Goal: Task Accomplishment & Management: Use online tool/utility

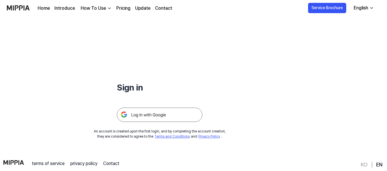
scroll to position [55, 0]
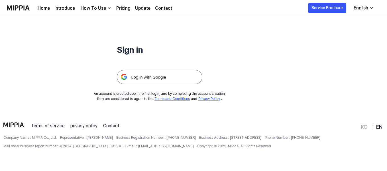
click at [173, 74] on img at bounding box center [159, 77] width 85 height 14
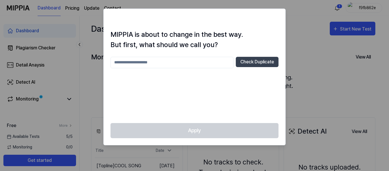
click at [304, 86] on div at bounding box center [194, 85] width 389 height 171
click at [228, 60] on input "text" at bounding box center [172, 62] width 123 height 11
type input "**********"
click at [246, 76] on div "**********" at bounding box center [195, 86] width 168 height 59
click at [250, 62] on button "Check Duplicate" at bounding box center [257, 62] width 43 height 10
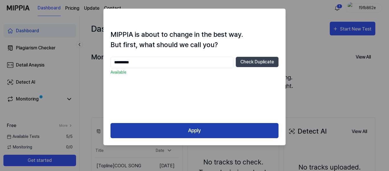
click at [216, 128] on button "Apply" at bounding box center [195, 130] width 168 height 15
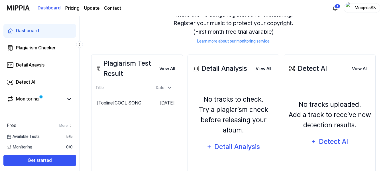
scroll to position [64, 0]
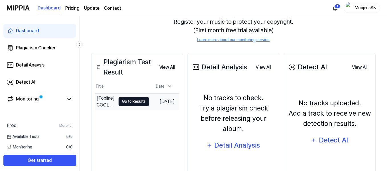
click at [139, 100] on button "Go to Results" at bounding box center [133, 101] width 30 height 9
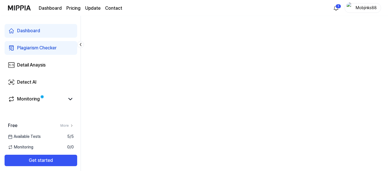
scroll to position [0, 0]
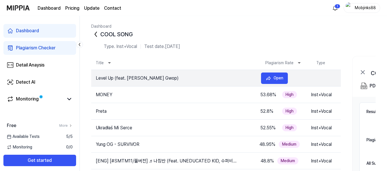
click at [198, 75] on td "Level Up (feat. [PERSON_NAME] Gwop)" at bounding box center [173, 78] width 165 height 7
click at [277, 80] on div "Open" at bounding box center [278, 78] width 10 height 6
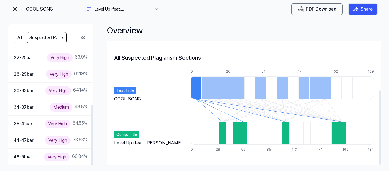
scroll to position [81, 0]
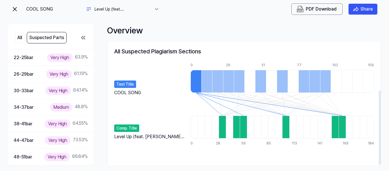
click at [195, 80] on div at bounding box center [196, 81] width 11 height 23
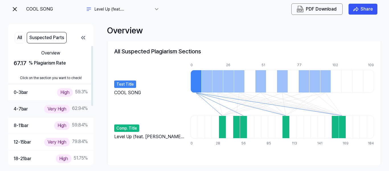
click at [38, 108] on div "4-7 bar Very High 62.94 %" at bounding box center [51, 109] width 74 height 8
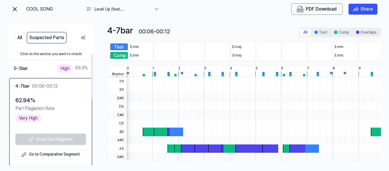
scroll to position [19, 0]
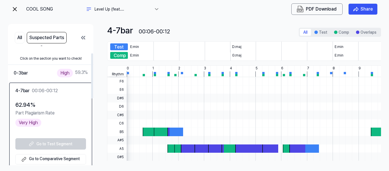
click at [71, 85] on div "4-7 bar 00:06-00:12 62.94 % Part Plagiarism Rate Very High Go to Test Segment G…" at bounding box center [50, 128] width 83 height 93
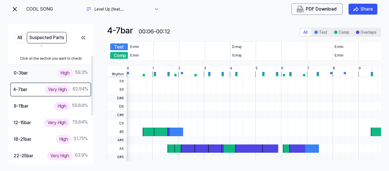
click at [73, 74] on div "High 59.3 %" at bounding box center [72, 73] width 31 height 8
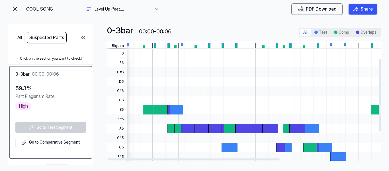
scroll to position [29, 0]
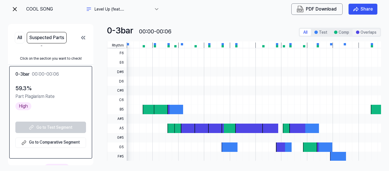
click at [364, 34] on button "Overlaps" at bounding box center [366, 32] width 27 height 7
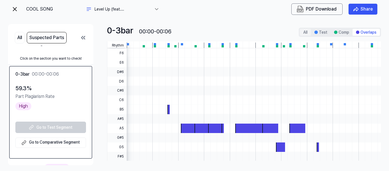
click at [307, 32] on button "All" at bounding box center [305, 32] width 11 height 7
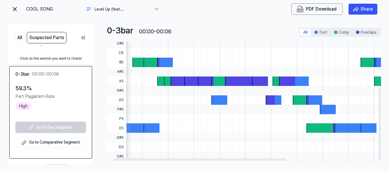
scroll to position [76, 0]
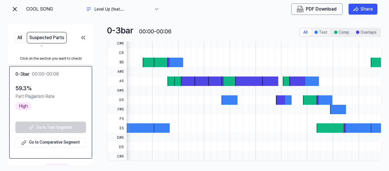
click at [320, 34] on button "Test" at bounding box center [321, 32] width 20 height 7
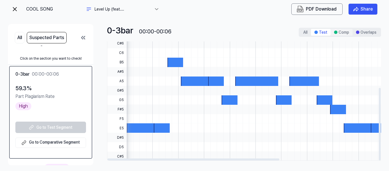
click at [343, 35] on button "Comp" at bounding box center [342, 32] width 22 height 7
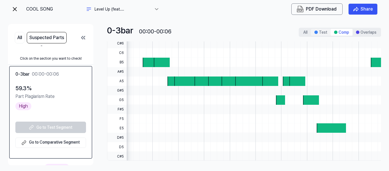
click at [320, 32] on button "Test" at bounding box center [321, 32] width 20 height 7
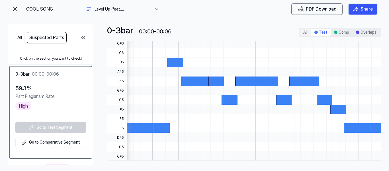
click at [306, 33] on button "All" at bounding box center [305, 32] width 11 height 7
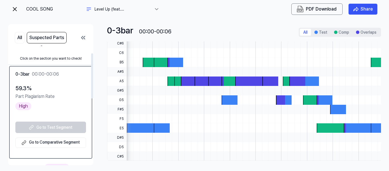
scroll to position [0, 0]
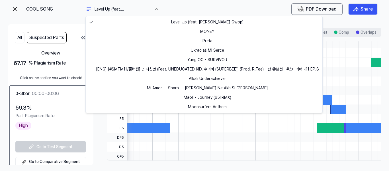
click at [153, 10] on html "COOL SONG Level Up (feat. [PERSON_NAME]) PDF Download Share All Suspected Parts…" at bounding box center [194, 85] width 389 height 171
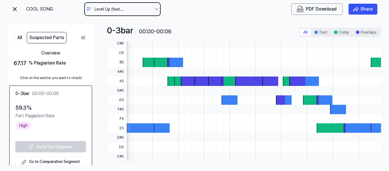
click at [175, 9] on html "COOL SONG Level Up (feat. [PERSON_NAME]) PDF Download Share All Suspected Parts…" at bounding box center [194, 85] width 389 height 171
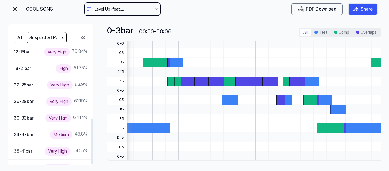
scroll to position [196, 0]
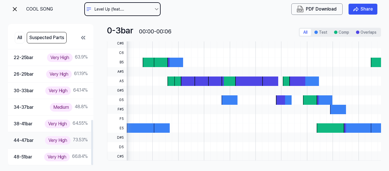
click at [37, 136] on div "44-47 bar Very High 73.53 %" at bounding box center [51, 140] width 74 height 8
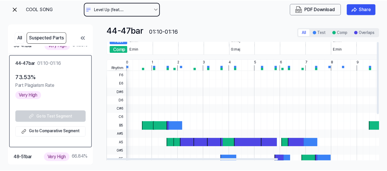
scroll to position [0, 0]
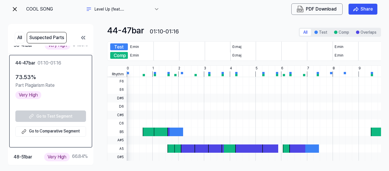
click at [83, 39] on icon at bounding box center [82, 37] width 3 height 3
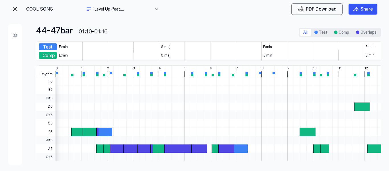
click at [16, 32] on icon at bounding box center [15, 35] width 7 height 7
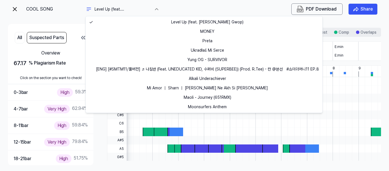
click at [147, 5] on html "COOL SONG Level Up (feat. [PERSON_NAME]) PDF Download Share All Suspected Parts…" at bounding box center [194, 85] width 389 height 171
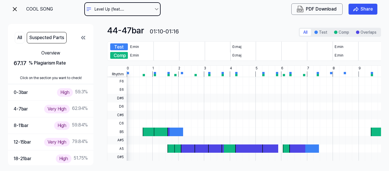
click at [13, 9] on html "COOL SONG Level Up (feat. [PERSON_NAME]) PDF Download Share All Suspected Parts…" at bounding box center [194, 85] width 389 height 171
click at [13, 9] on img at bounding box center [14, 9] width 7 height 7
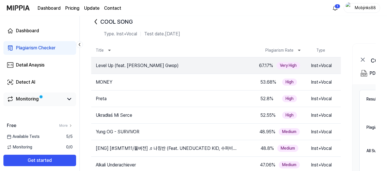
scroll to position [13, 0]
click at [44, 34] on link "Dashboard" at bounding box center [39, 31] width 73 height 14
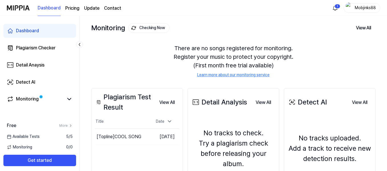
scroll to position [30, 0]
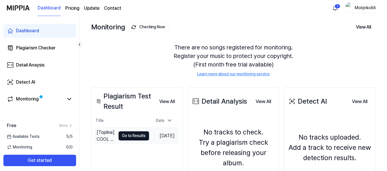
click at [135, 138] on button "Go to Results" at bounding box center [133, 135] width 30 height 9
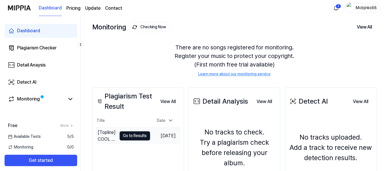
scroll to position [0, 0]
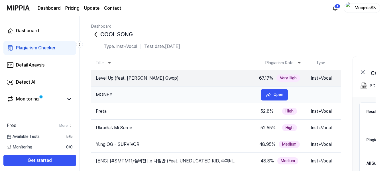
click at [128, 100] on tr "MONEY 53.68 % High Inst+Vocal Open" at bounding box center [216, 94] width 250 height 17
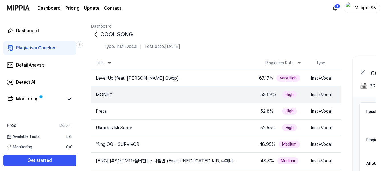
click at [128, 100] on tr "MONEY 53.68 % High Inst+Vocal Open" at bounding box center [216, 94] width 250 height 17
click at [276, 98] on button "Open" at bounding box center [274, 94] width 27 height 11
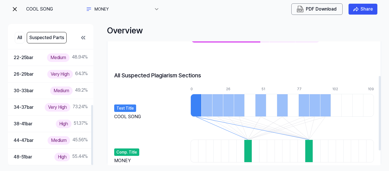
scroll to position [81, 0]
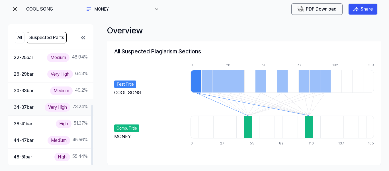
click at [84, 102] on div "34-37 bar Very High 73.24 %" at bounding box center [50, 107] width 85 height 17
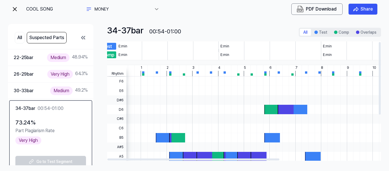
scroll to position [1, 0]
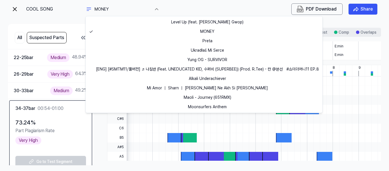
click at [140, 11] on html "COOL SONG MONEY PDF Download Share All Suspected Parts Overview 53.68 % Plagiar…" at bounding box center [194, 85] width 389 height 171
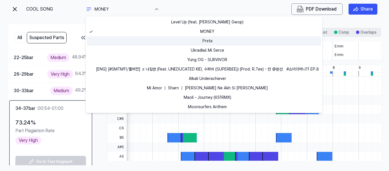
click at [179, 42] on link "Preta" at bounding box center [204, 40] width 234 height 9
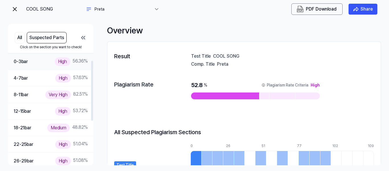
scroll to position [29, 0]
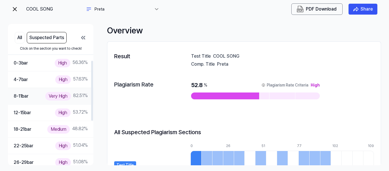
click at [78, 92] on div "Very High 82.51 %" at bounding box center [66, 96] width 42 height 8
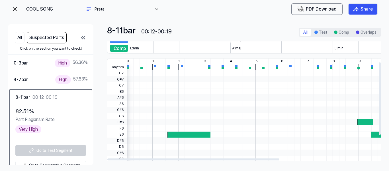
scroll to position [76, 0]
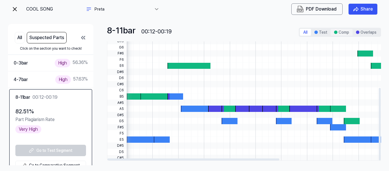
click at [342, 31] on button "Comp" at bounding box center [342, 32] width 22 height 7
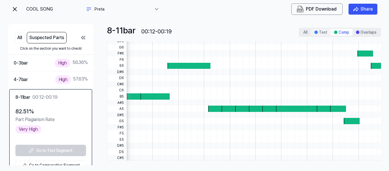
click at [323, 33] on button "Test" at bounding box center [321, 32] width 20 height 7
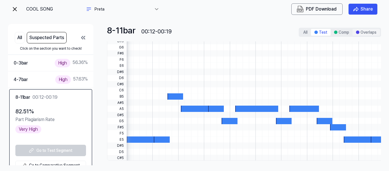
click at [375, 35] on button "Overlaps" at bounding box center [366, 32] width 27 height 7
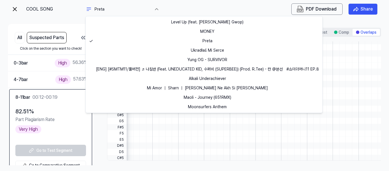
click at [102, 8] on html "COOL SONG Preta PDF Download Share All Suspected Parts Overview 52.8 % Plagiari…" at bounding box center [194, 85] width 389 height 171
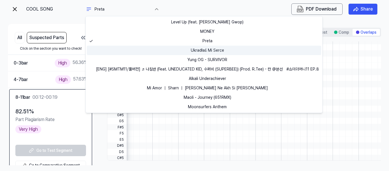
click at [191, 52] on link "Ukradłaś Mi Serce" at bounding box center [204, 50] width 234 height 9
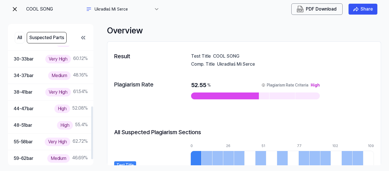
scroll to position [150, 0]
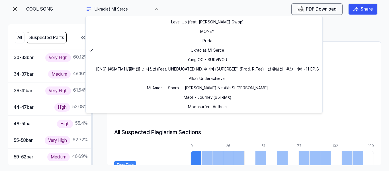
click at [140, 7] on html "COOL SONG Ukradłaś Mi Serce PDF Download Share All Suspected Parts Overview 52.…" at bounding box center [194, 85] width 389 height 171
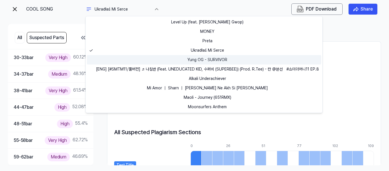
click at [210, 58] on link "Yung OG - SURVIVOR" at bounding box center [204, 59] width 234 height 9
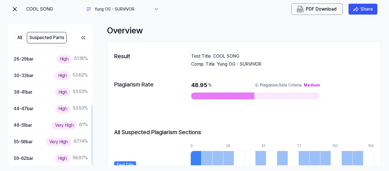
scroll to position [117, 0]
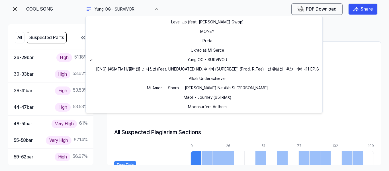
click at [146, 11] on html "COOL [PERSON_NAME] OG - SURVIVOR PDF Download Share All Suspected Parts Overvie…" at bounding box center [194, 85] width 389 height 171
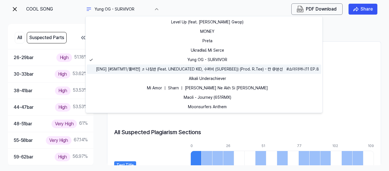
click at [193, 68] on link "[ENG] [#SMTM11⧸풀버전] ♬ 나침반 (Feat. UNEDUCATED KID, 수퍼비 (SUPERBEE)) (Prod. R.Tee) …" at bounding box center [204, 68] width 234 height 9
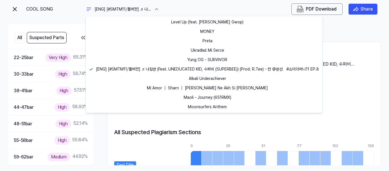
click at [150, 7] on html "COOL SONG [ENG] [#SMTM11⧸풀버전] ♬ 나침반 (Feat. UNEDUCATED KID, 수퍼비 (SUPERBEE)) (Pro…" at bounding box center [194, 85] width 389 height 171
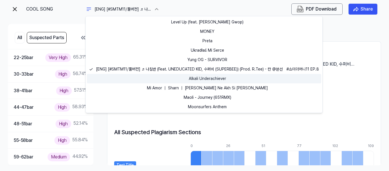
click at [175, 79] on link "Alkali Underachiever" at bounding box center [204, 78] width 234 height 9
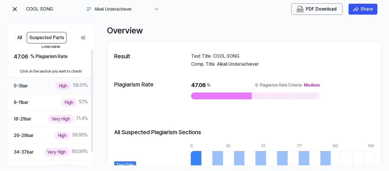
scroll to position [18, 0]
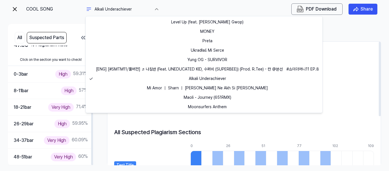
click at [150, 8] on html "COOL SONG Alkali Underachiever PDF Download Share All Suspected Parts Overview …" at bounding box center [194, 85] width 389 height 171
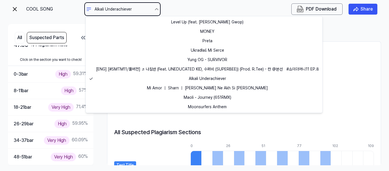
click at [363, 109] on html "COOL SONG Alkali Underachiever PDF Download Share All Suspected Parts Overview …" at bounding box center [194, 85] width 389 height 171
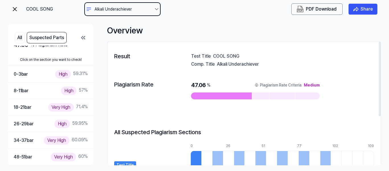
click at [313, 85] on div "Medium" at bounding box center [312, 85] width 16 height 8
drag, startPoint x: 343, startPoint y: 96, endPoint x: 314, endPoint y: 81, distance: 32.2
click at [314, 81] on div "47.06 % Plagiarism Rate Criteria Medium" at bounding box center [282, 90] width 183 height 18
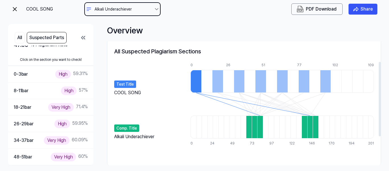
scroll to position [0, 0]
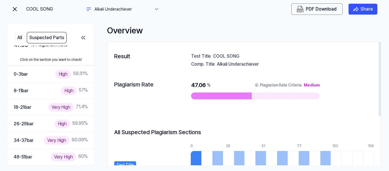
click at [128, 9] on html "COOL SONG Alkali Underachiever PDF Download Share All Suspected Parts Overview …" at bounding box center [194, 85] width 389 height 171
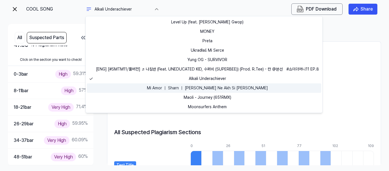
click at [168, 87] on link "Mi Amor ｜ Sharn ｜ [PERSON_NAME] Ne Akh Si [PERSON_NAME]" at bounding box center [204, 87] width 234 height 9
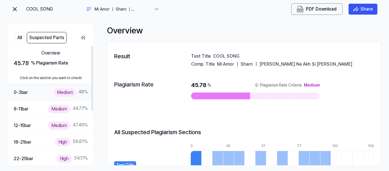
scroll to position [101, 0]
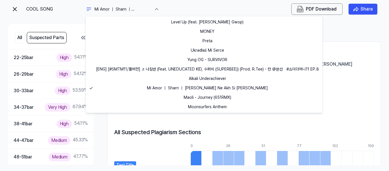
click at [136, 14] on html "COOL SONG Mi Amor ｜ Sharn ｜ [PERSON_NAME] Ne Akh Si [PERSON_NAME] PDF Download …" at bounding box center [194, 85] width 389 height 171
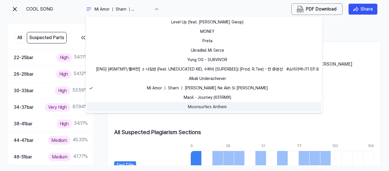
click at [184, 102] on link "Moonsurfers Anthem" at bounding box center [204, 106] width 234 height 9
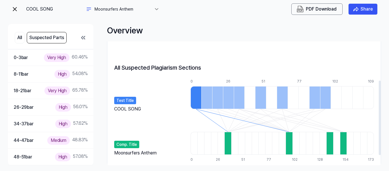
scroll to position [81, 0]
